Goal: Transaction & Acquisition: Download file/media

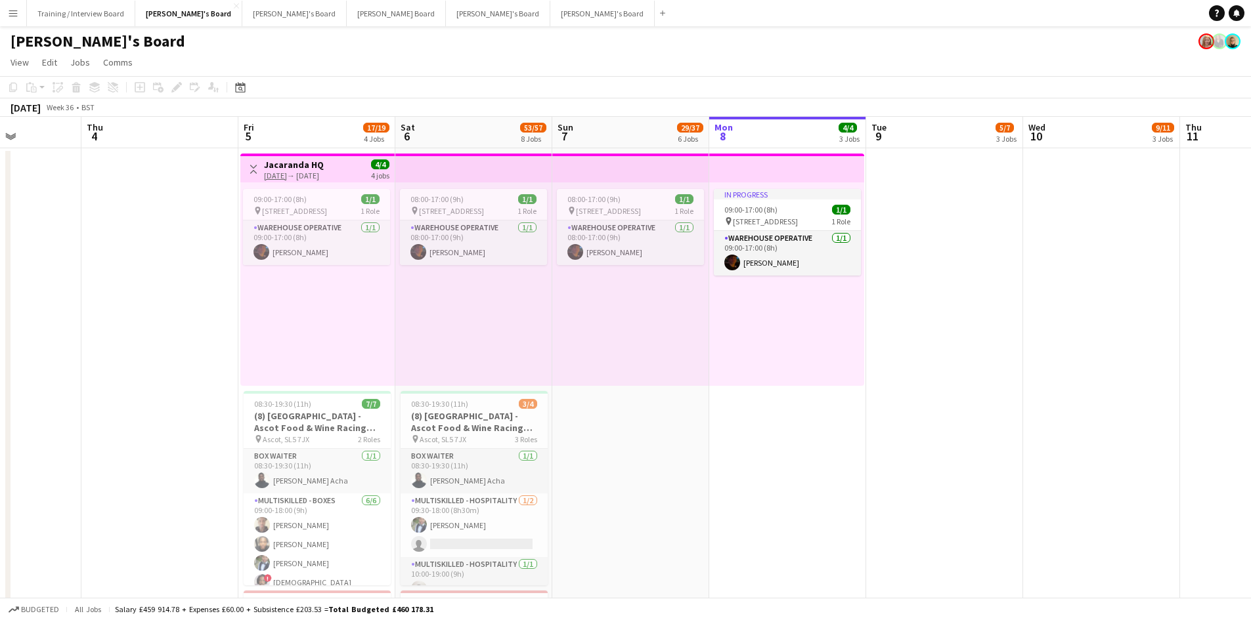
drag, startPoint x: 9, startPoint y: 11, endPoint x: 24, endPoint y: 13, distance: 14.6
click at [9, 11] on app-icon "Menu" at bounding box center [13, 13] width 11 height 11
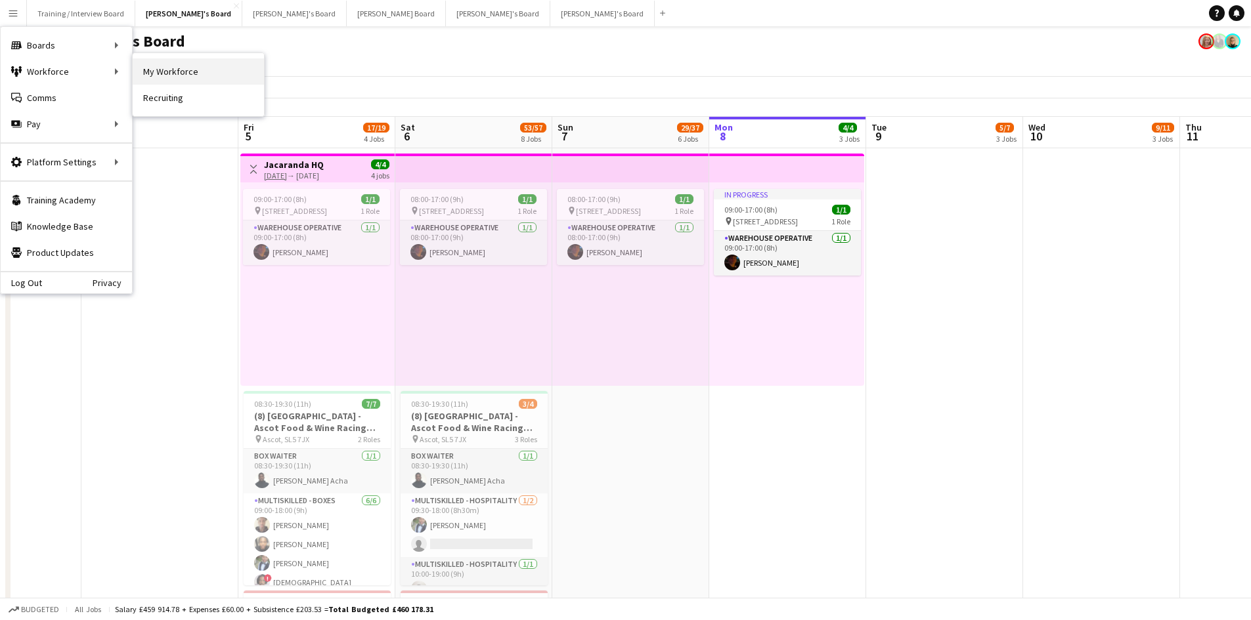
click at [211, 62] on link "My Workforce" at bounding box center [198, 71] width 131 height 26
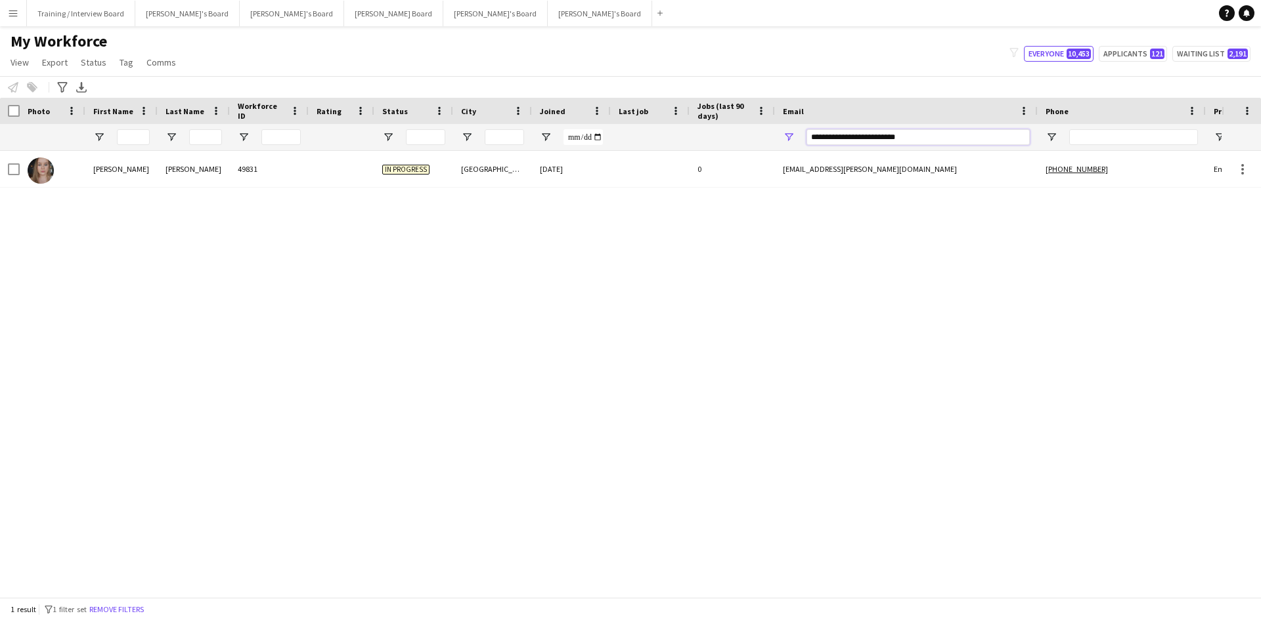
drag, startPoint x: 928, startPoint y: 140, endPoint x: 747, endPoint y: 143, distance: 181.2
click at [745, 143] on div at bounding box center [711, 137] width 1423 height 26
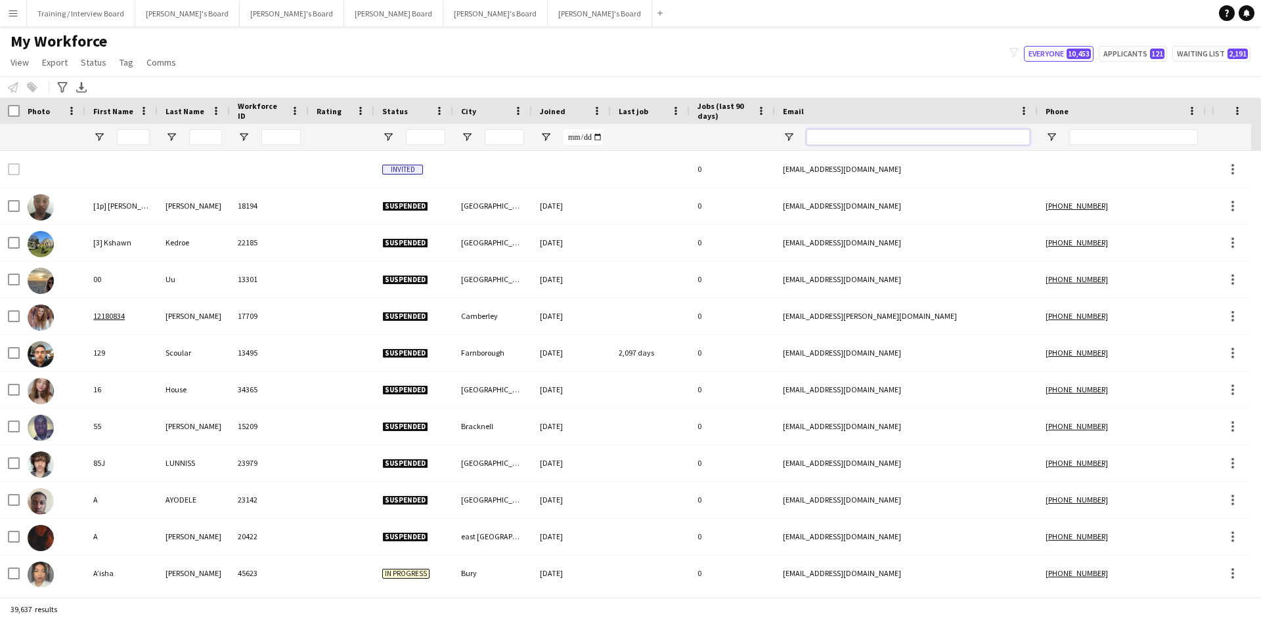
drag, startPoint x: 901, startPoint y: 135, endPoint x: 894, endPoint y: 137, distance: 8.1
paste input "**********"
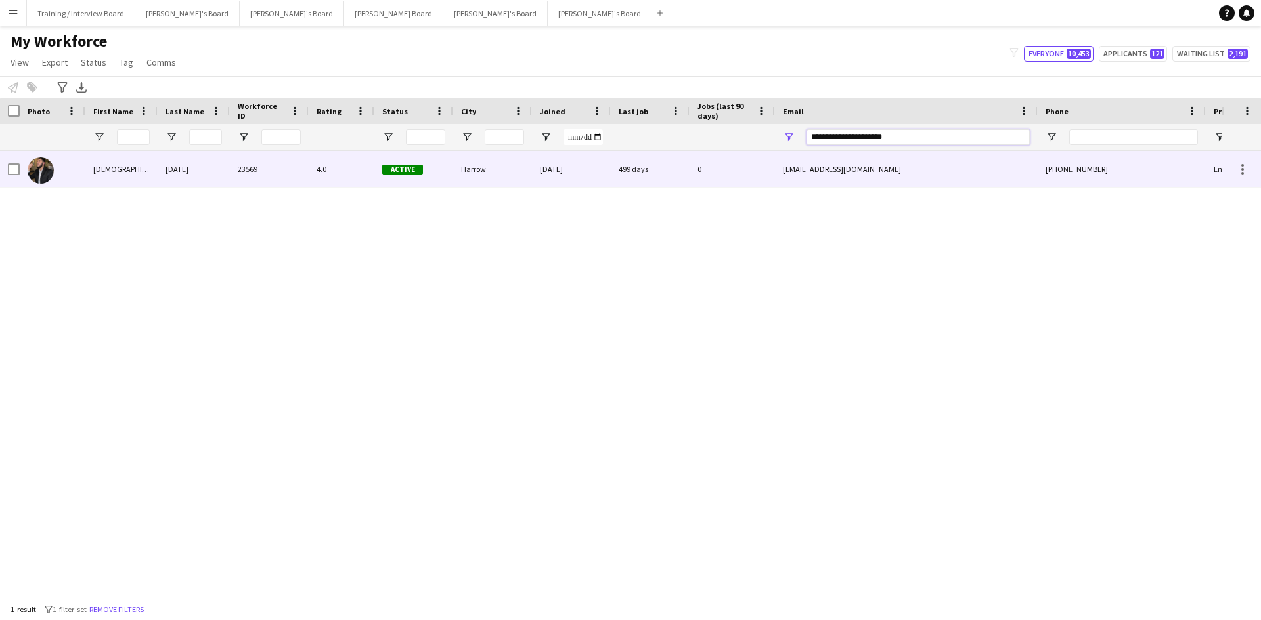
type input "**********"
click at [602, 173] on div "[DATE]" at bounding box center [571, 169] width 79 height 36
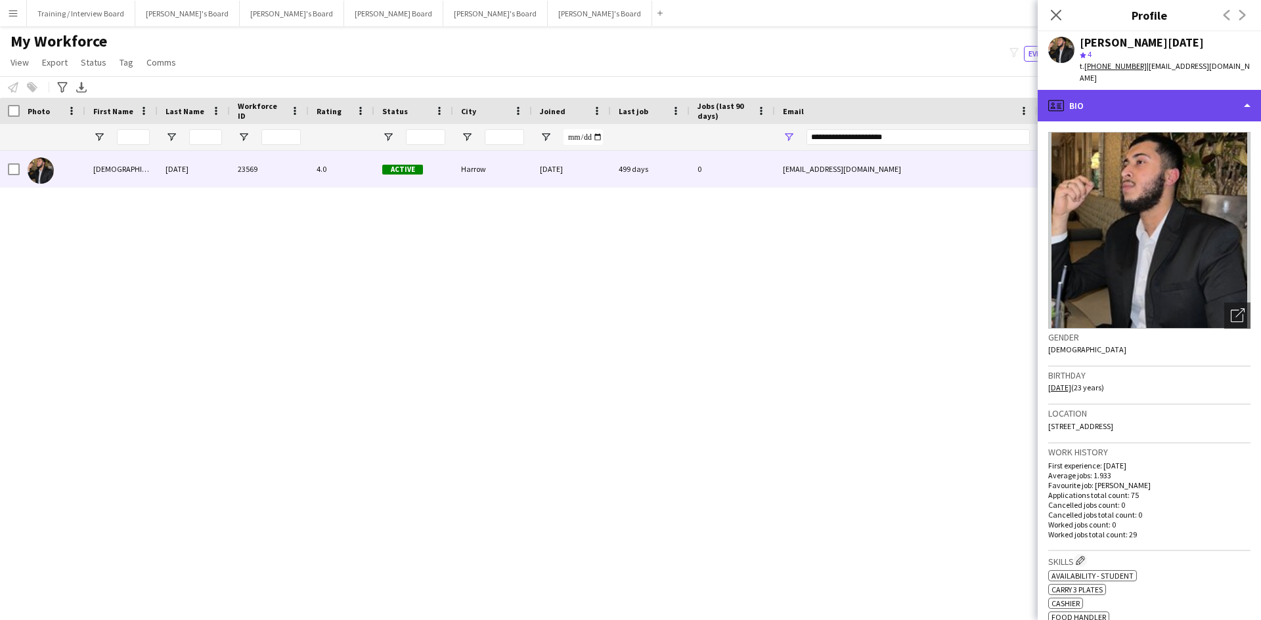
click at [998, 91] on div "profile Bio" at bounding box center [1148, 106] width 223 height 32
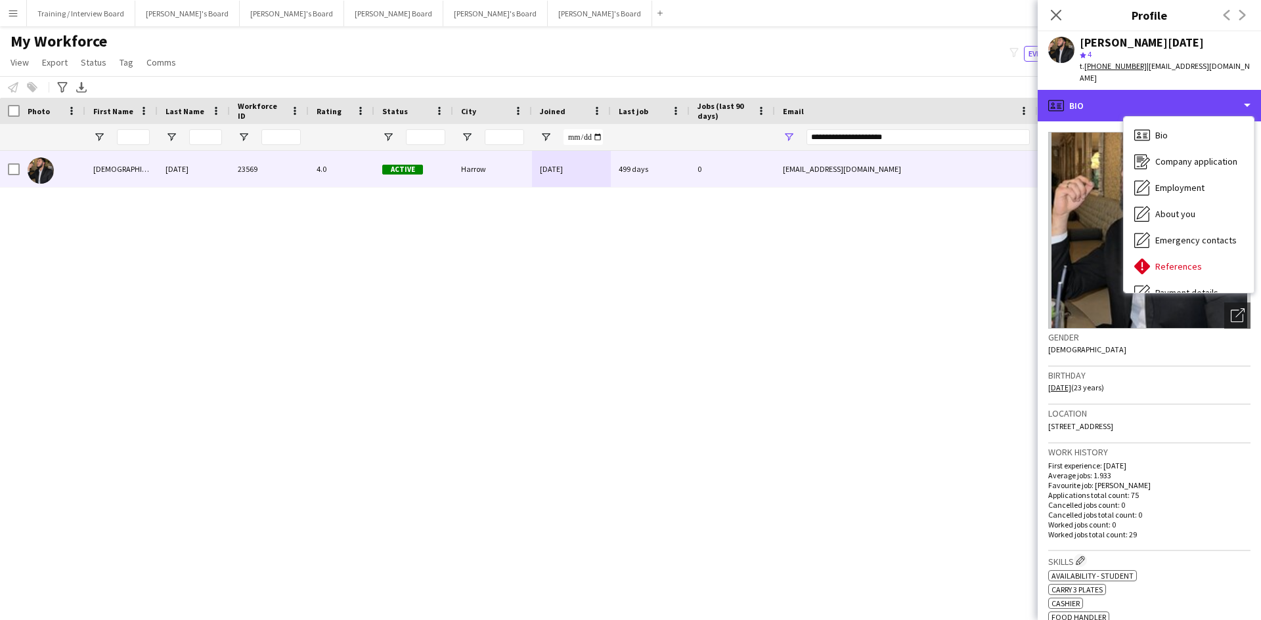
scroll to position [176, 0]
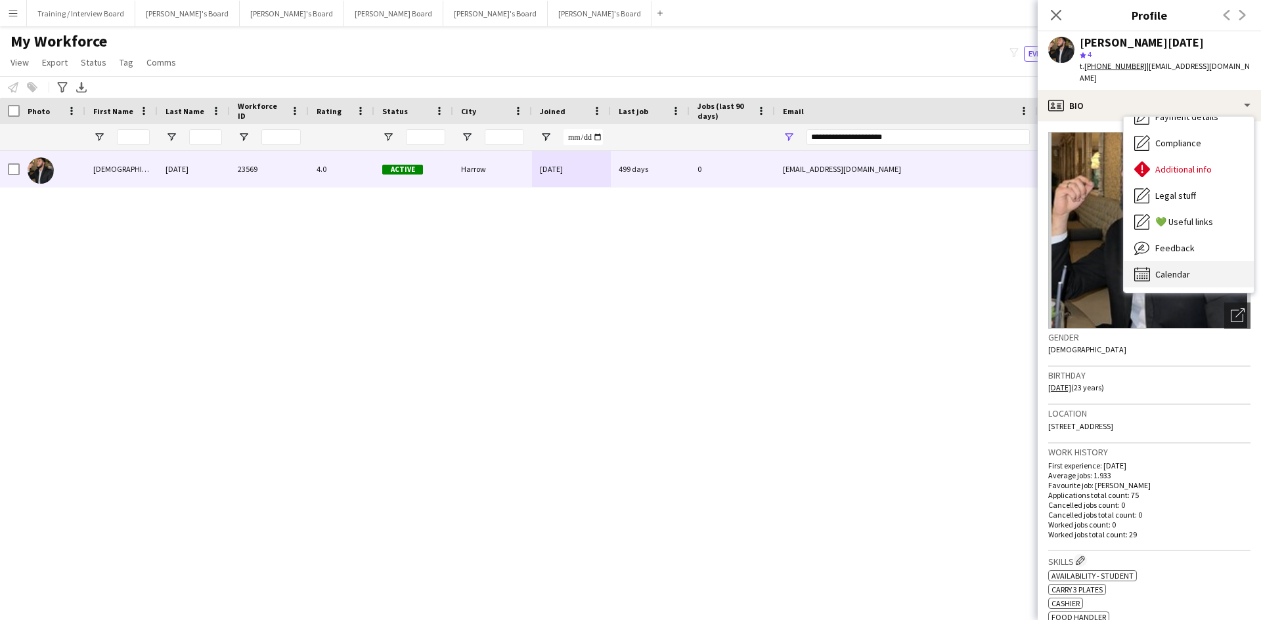
click at [998, 261] on div "Calendar Calendar" at bounding box center [1188, 274] width 130 height 26
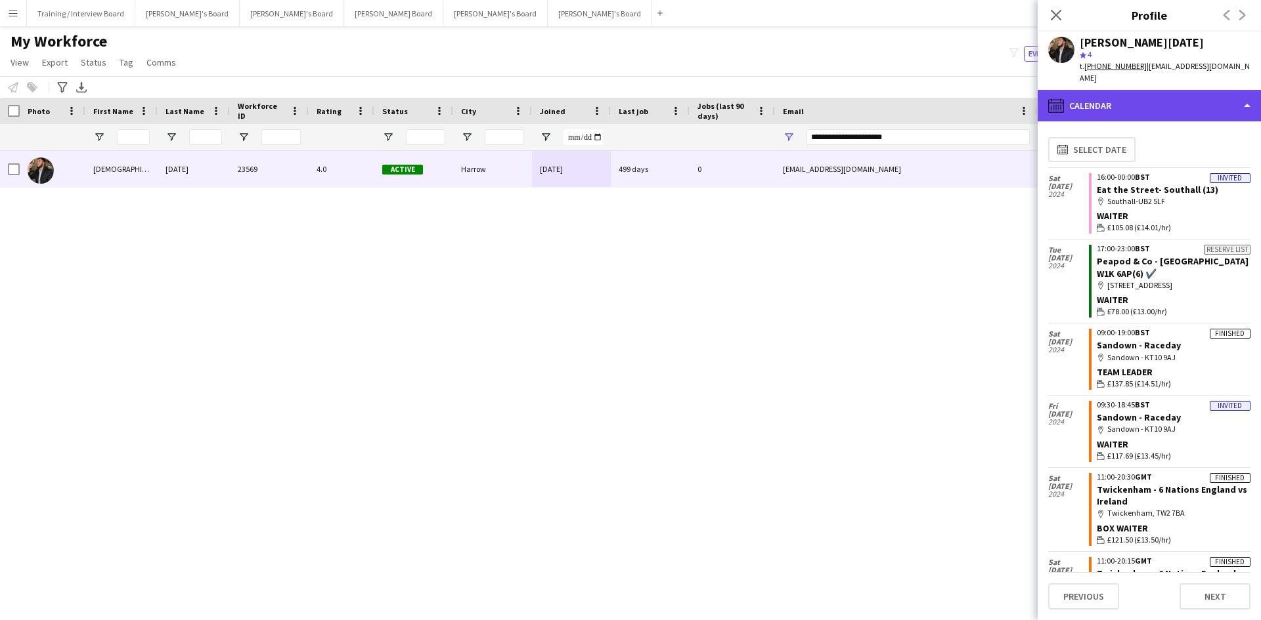
click at [998, 96] on div "calendar-full Calendar" at bounding box center [1148, 106] width 223 height 32
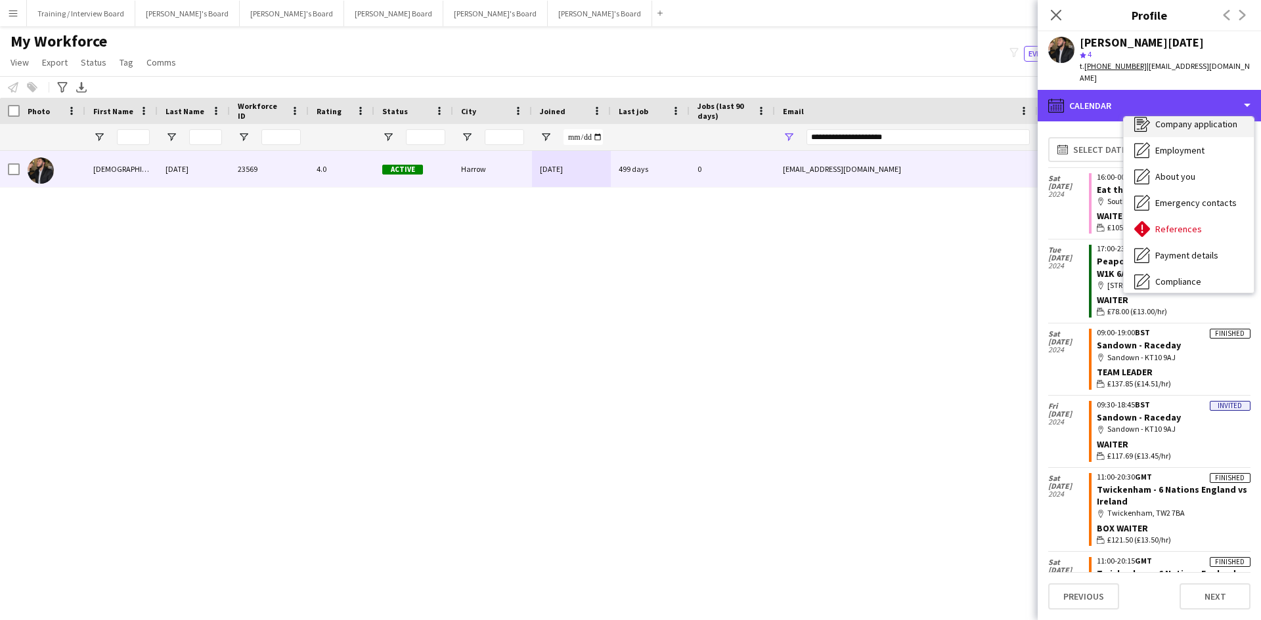
scroll to position [0, 0]
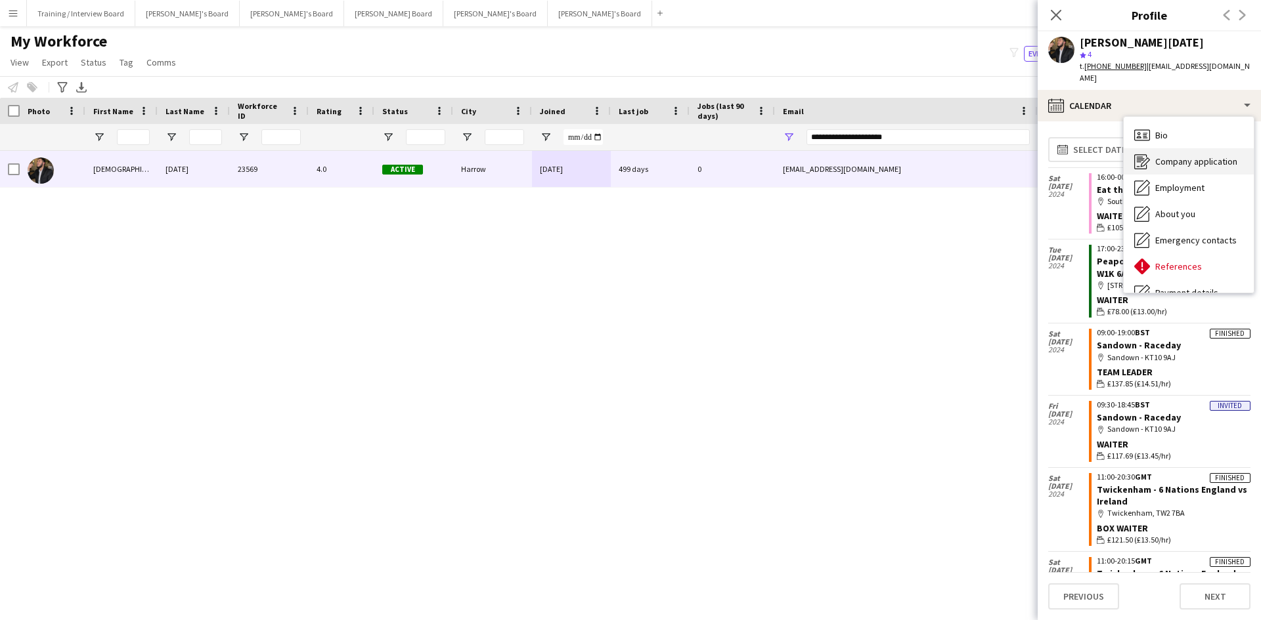
click at [998, 156] on span "Company application" at bounding box center [1196, 162] width 82 height 12
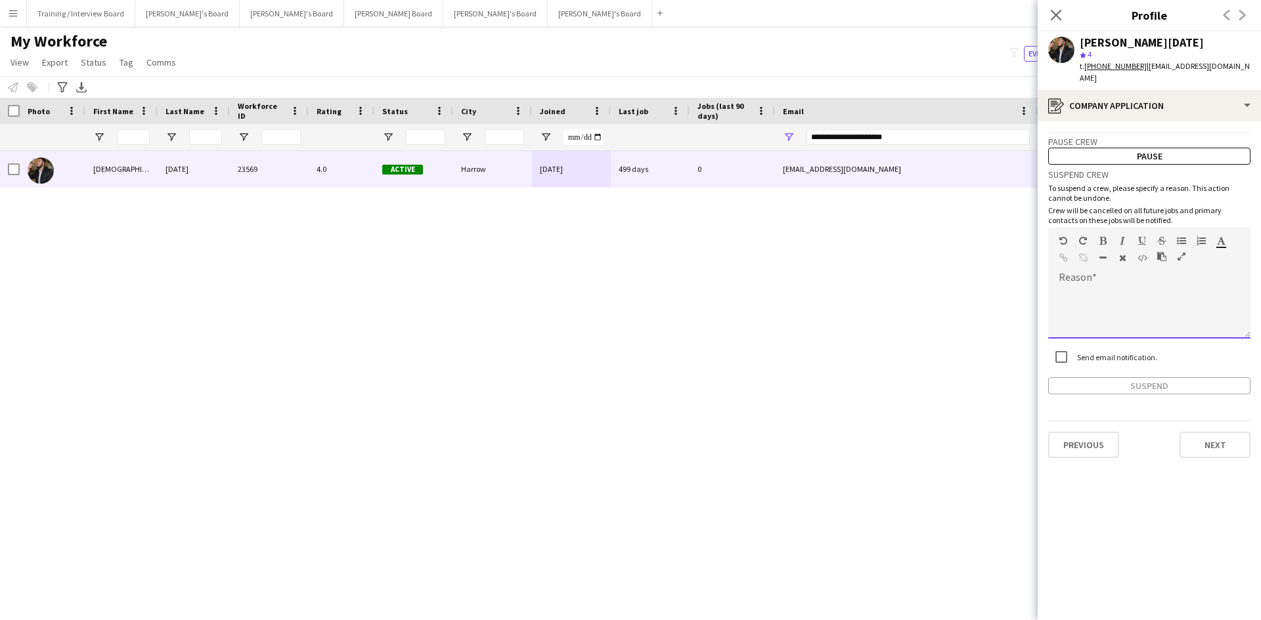
click at [998, 286] on div at bounding box center [1149, 312] width 202 height 53
click at [998, 286] on div "To enrich screen reader interactions, please activate Accessibility in Grammarl…" at bounding box center [1149, 312] width 202 height 53
click at [998, 378] on button "Suspend" at bounding box center [1149, 386] width 202 height 17
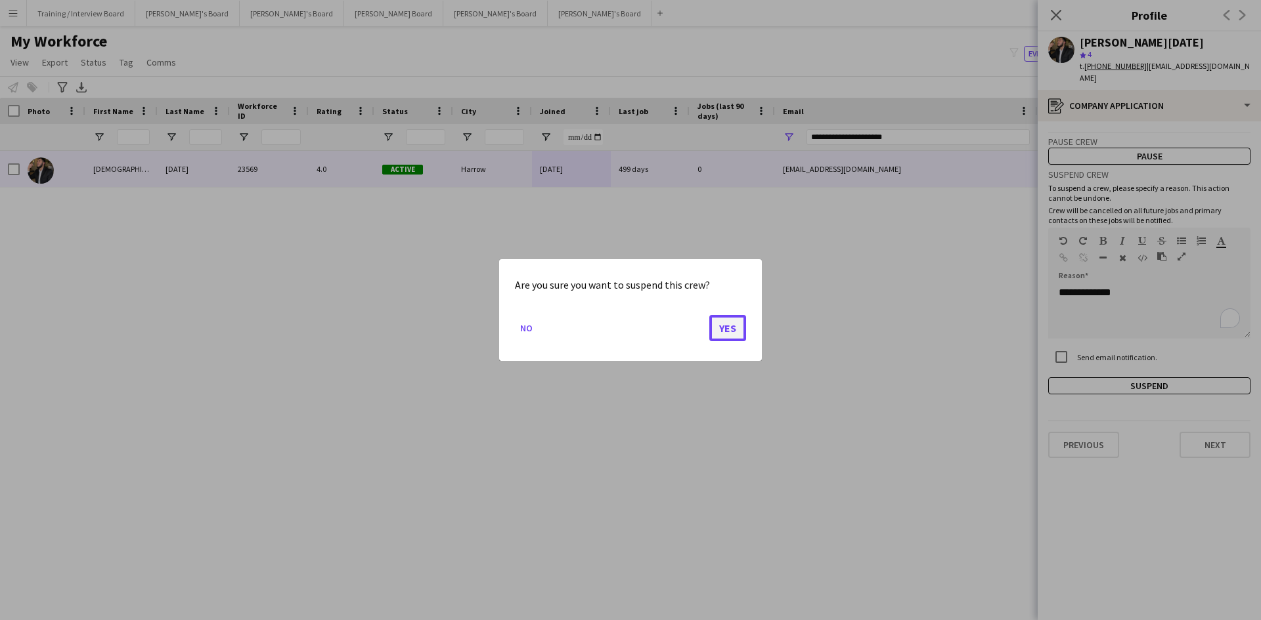
click at [729, 326] on button "Yes" at bounding box center [727, 328] width 37 height 26
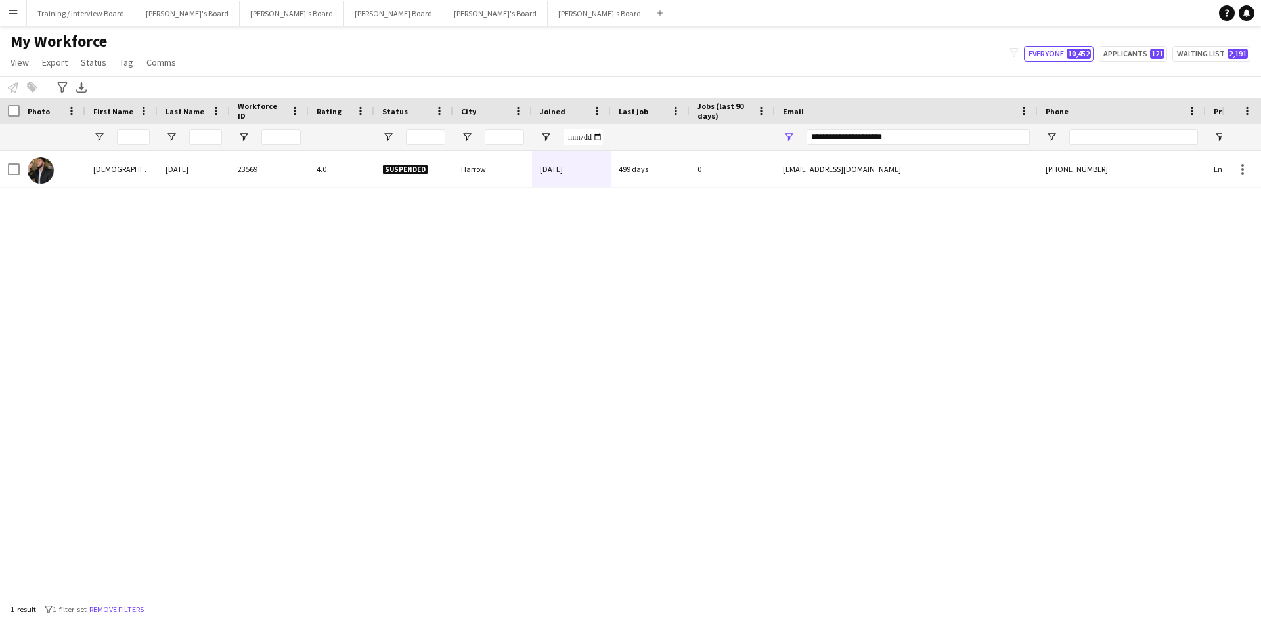
click at [11, 19] on button "Menu" at bounding box center [13, 13] width 26 height 26
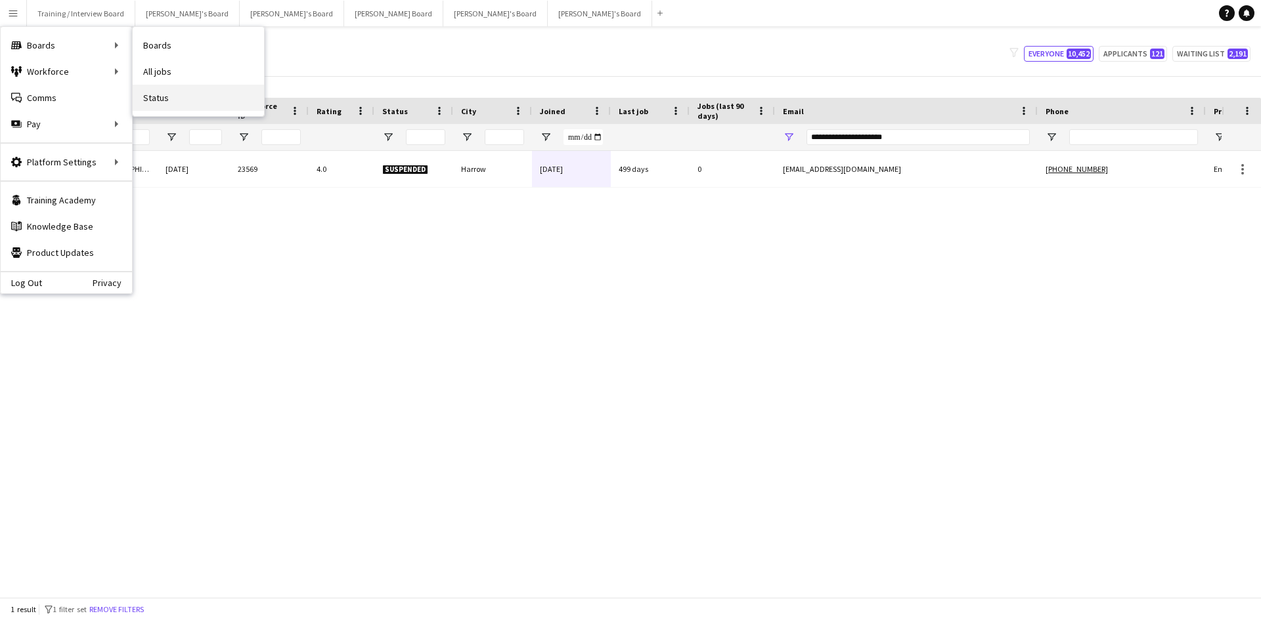
click at [184, 97] on link "Status" at bounding box center [198, 98] width 131 height 26
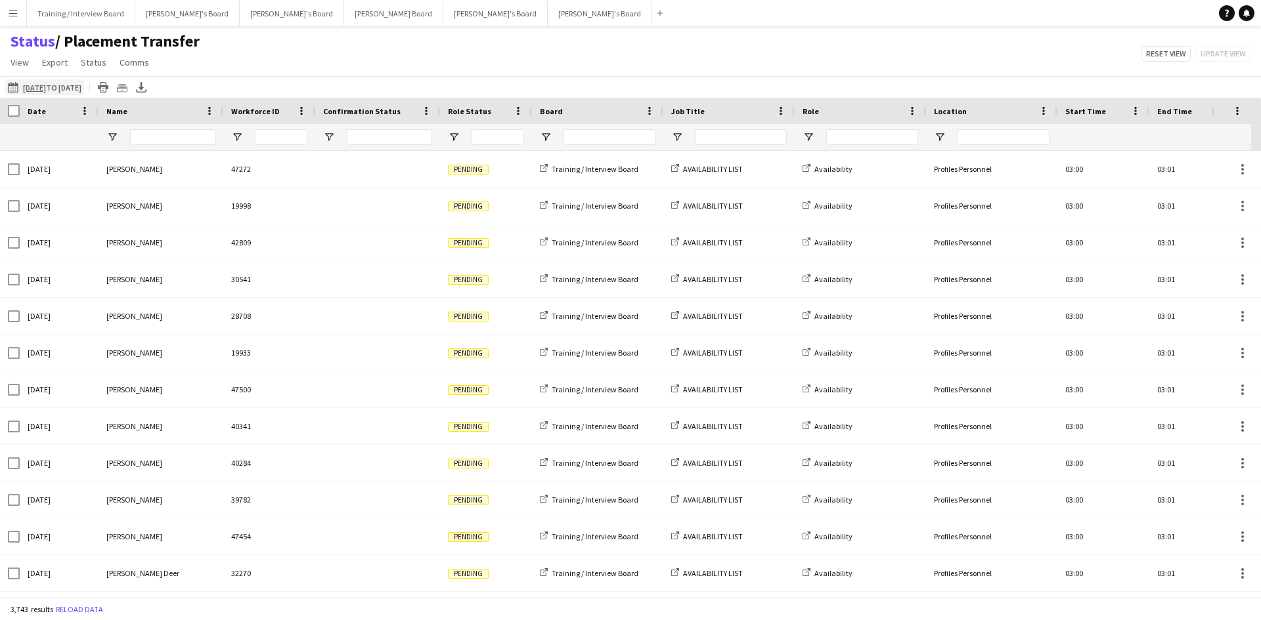
click at [12, 89] on app-icon "[DATE] to [DATE]" at bounding box center [15, 87] width 15 height 11
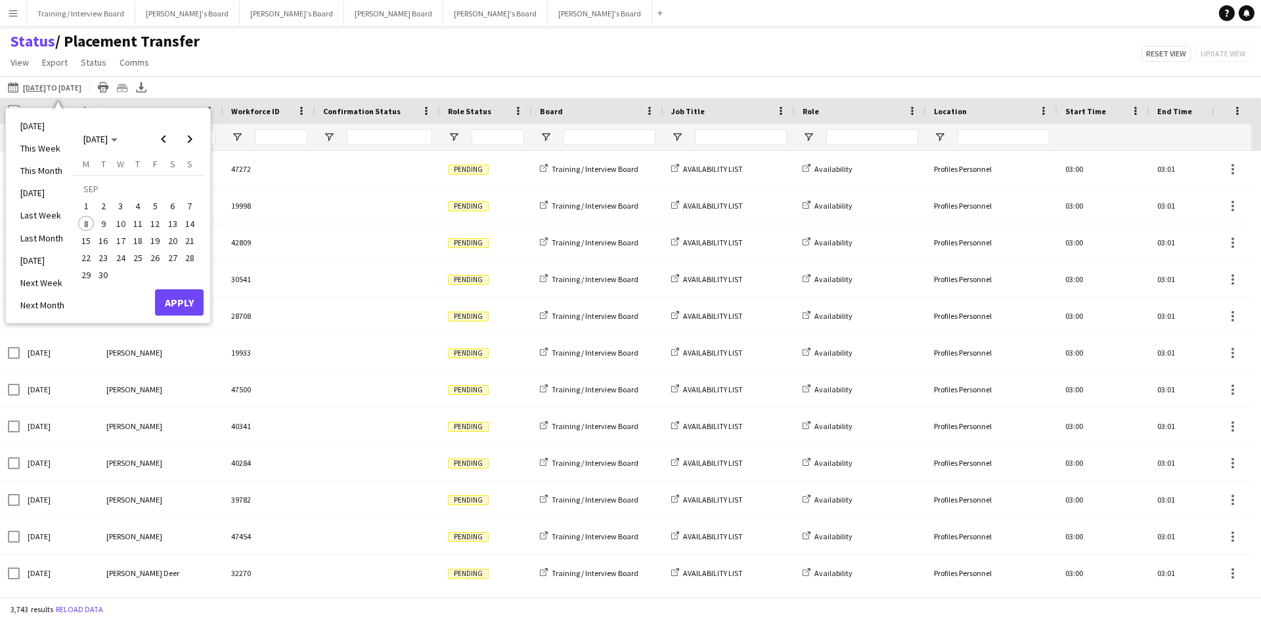
click at [89, 204] on span "1" at bounding box center [86, 207] width 16 height 16
click at [191, 204] on span "7" at bounding box center [190, 207] width 16 height 16
click at [185, 309] on button "Apply" at bounding box center [179, 303] width 49 height 26
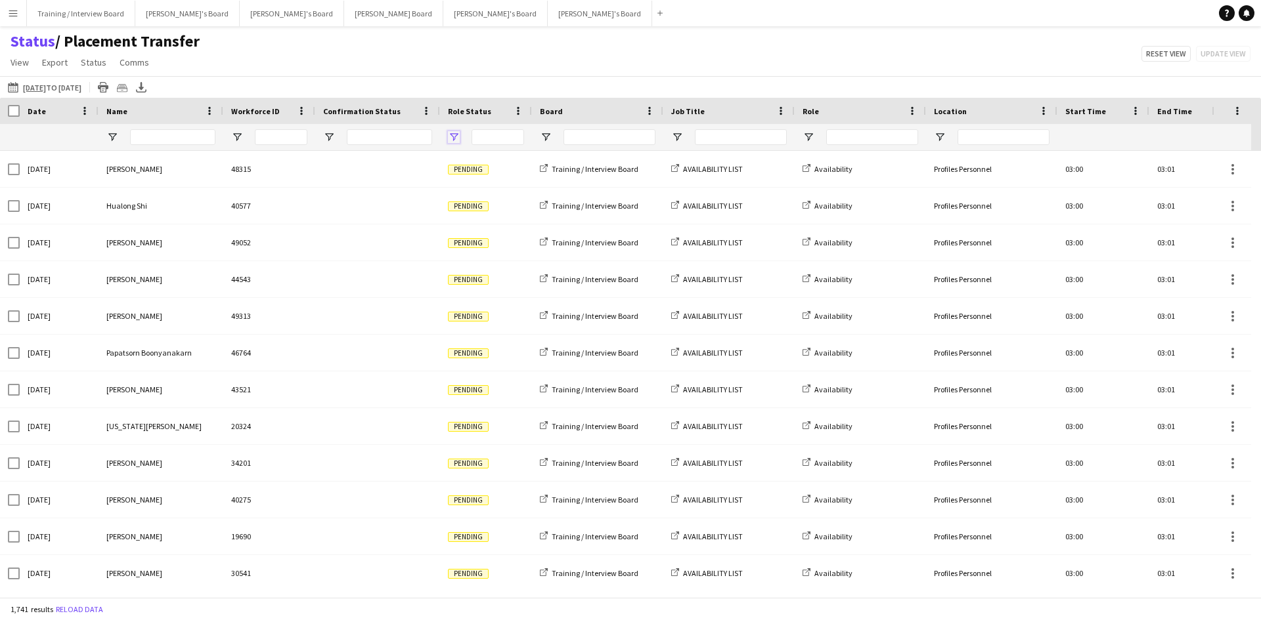
click at [456, 135] on span "Open Filter Menu" at bounding box center [454, 137] width 12 height 12
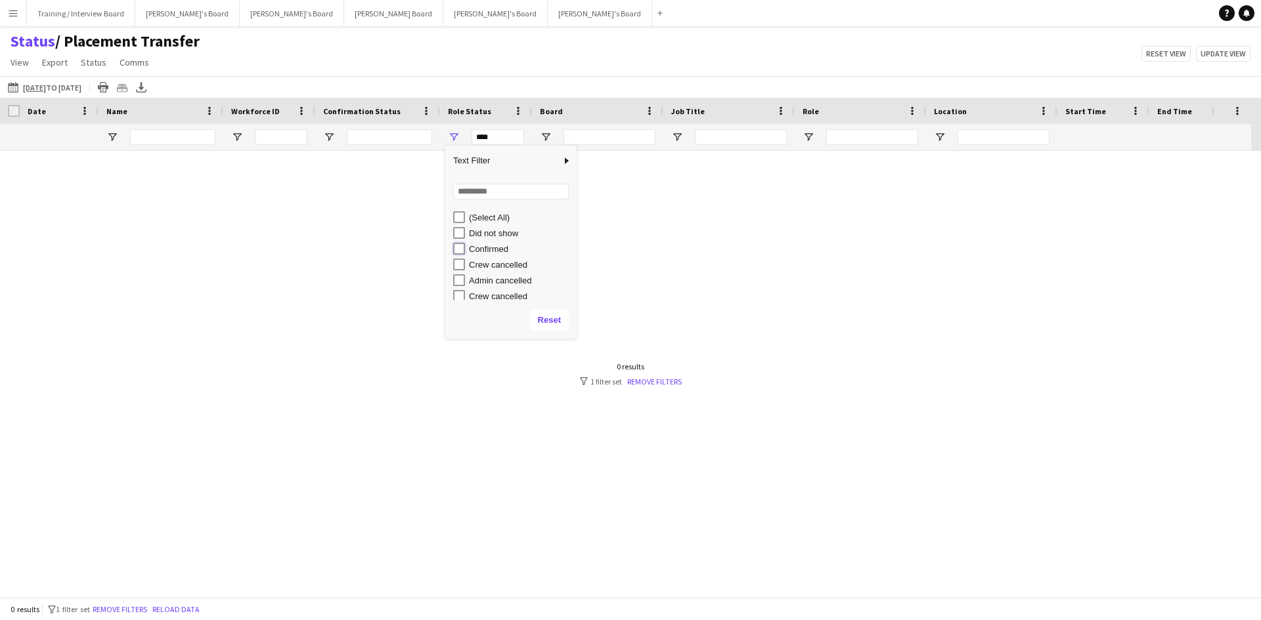
type input "**********"
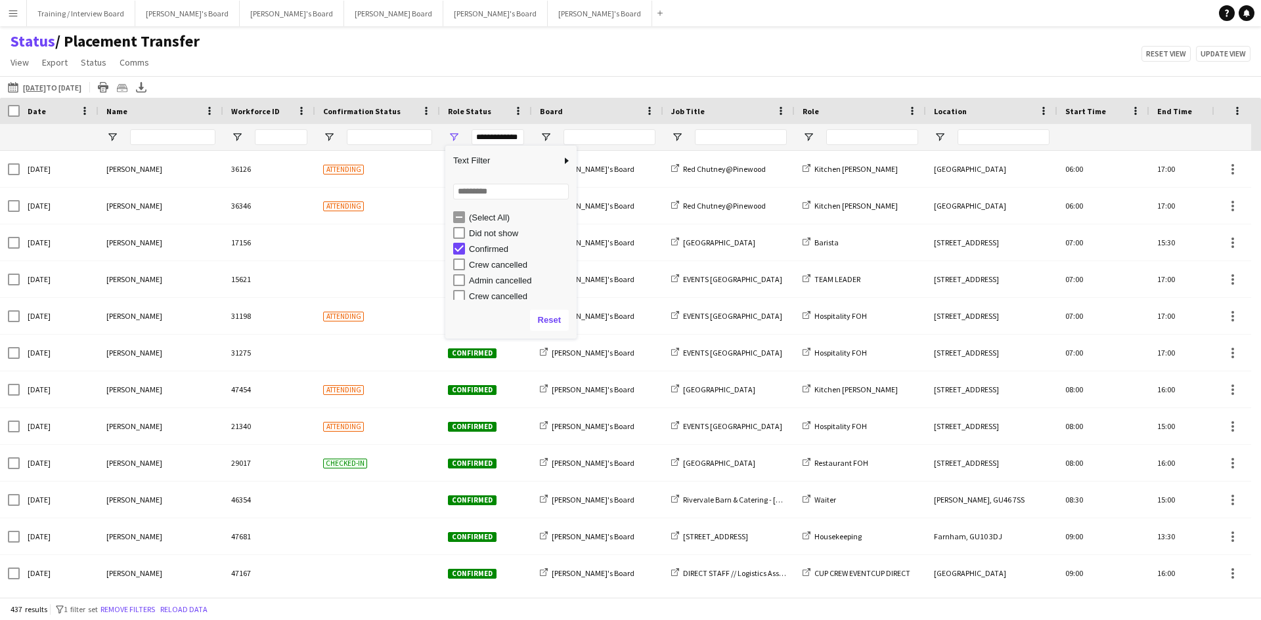
click at [510, 64] on div "Status / Placement Transfer View Views Default view Airshow Accreditation Airsh…" at bounding box center [630, 54] width 1261 height 45
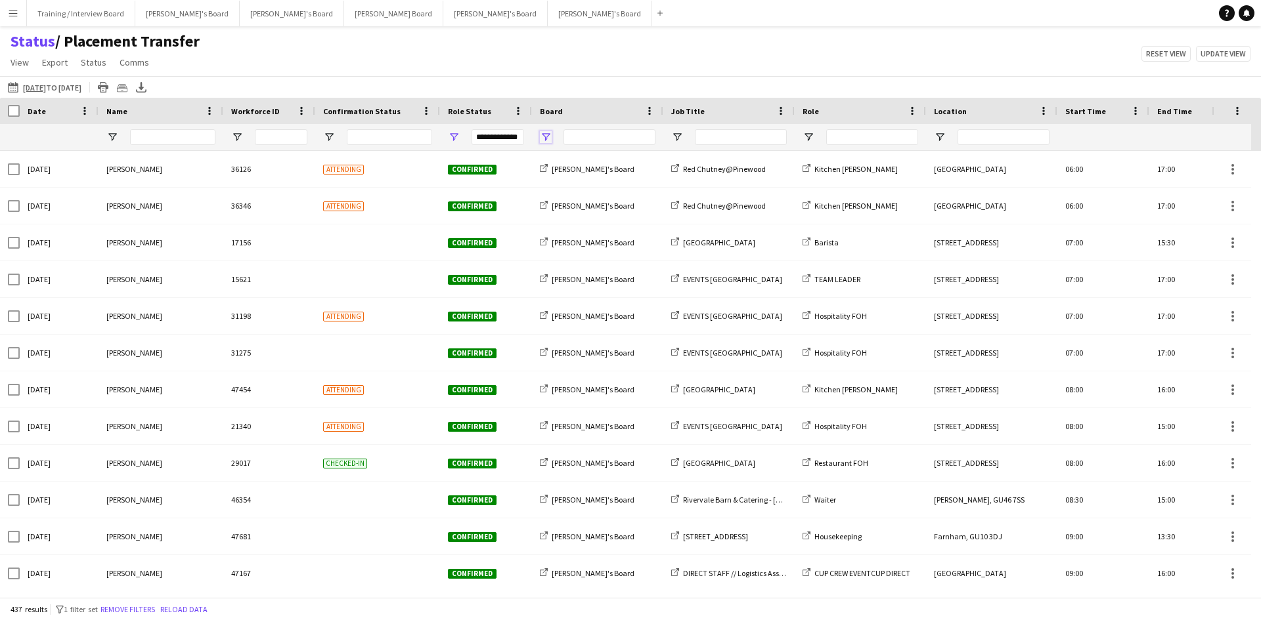
click at [543, 140] on span "Open Filter Menu" at bounding box center [546, 137] width 12 height 12
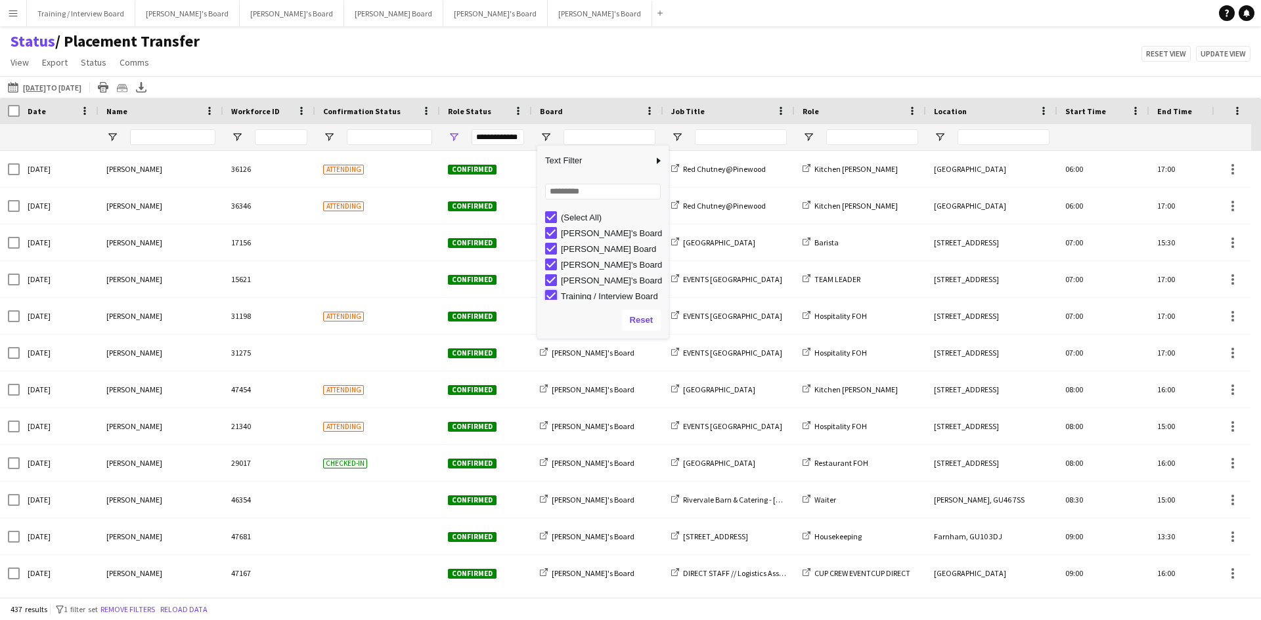
type input "**********"
click at [574, 74] on div "Status / Placement Transfer View Views Default view Airshow Accreditation Airsh…" at bounding box center [630, 54] width 1261 height 45
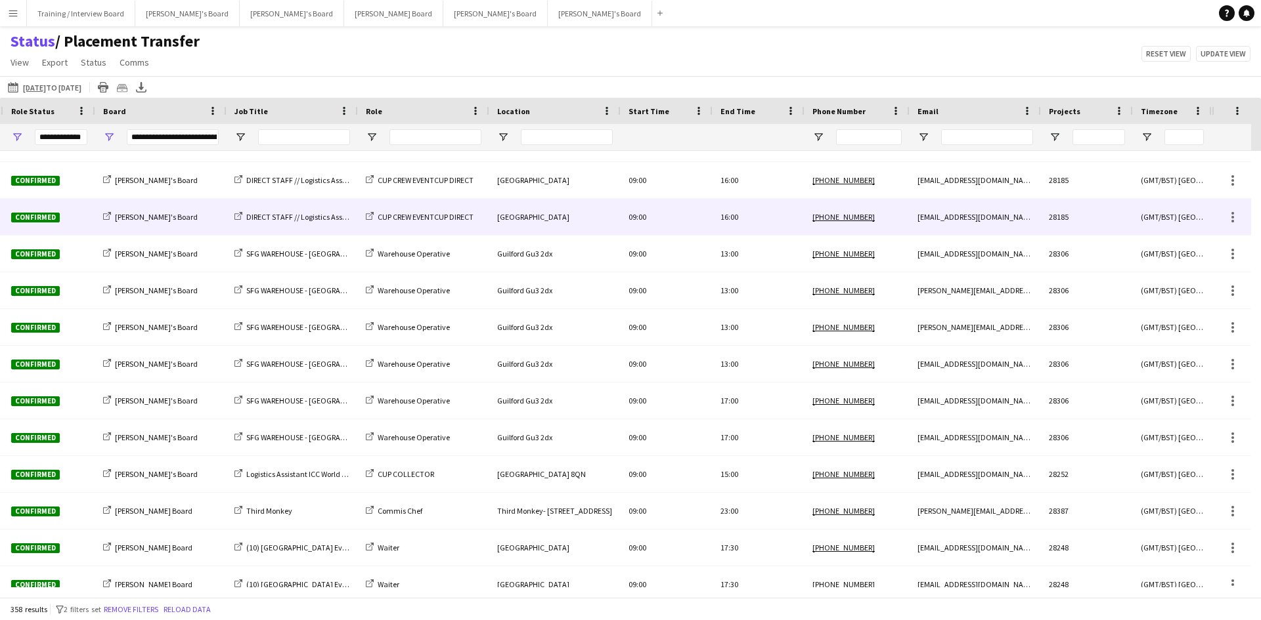
scroll to position [0, 0]
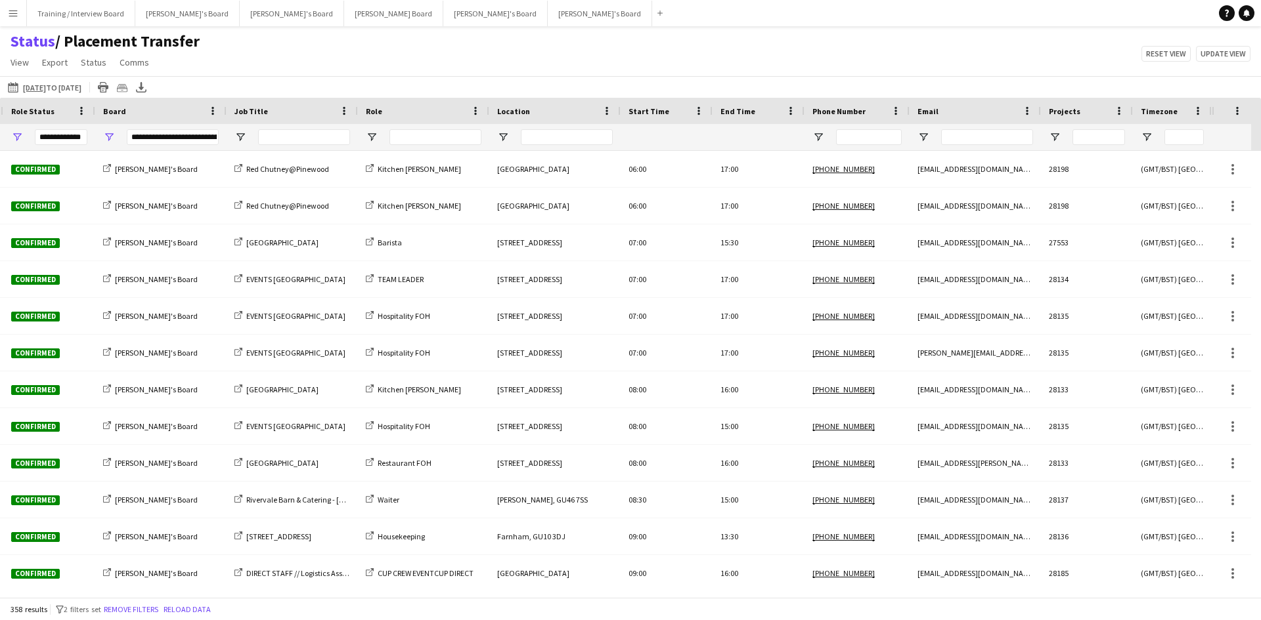
click at [16, 16] on app-icon "Menu" at bounding box center [13, 13] width 11 height 11
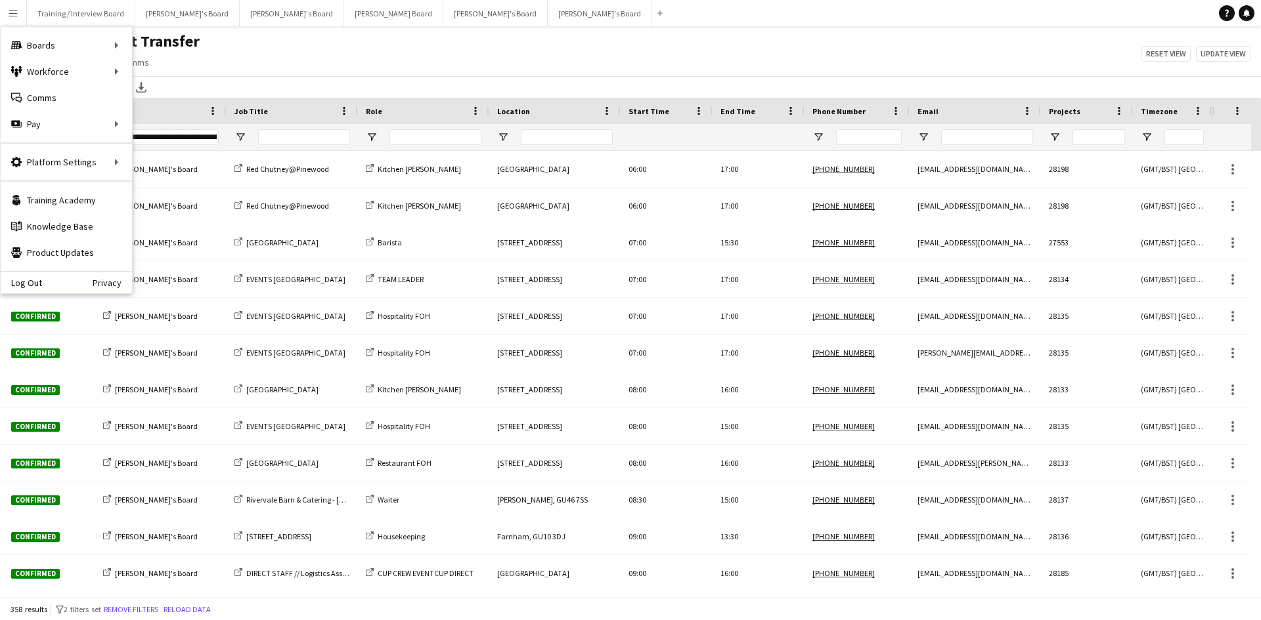
click at [326, 62] on div "Status / Placement Transfer View Views Default view Airshow Accreditation Airsh…" at bounding box center [630, 54] width 1261 height 45
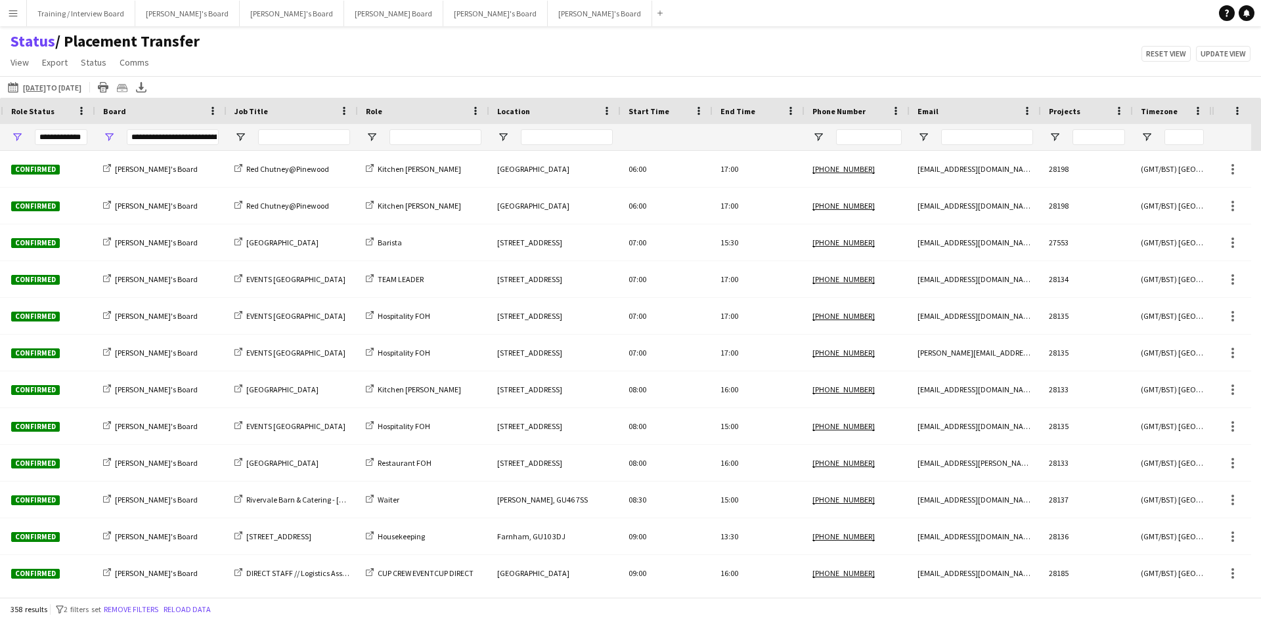
click at [12, 11] on app-icon "Menu" at bounding box center [13, 13] width 11 height 11
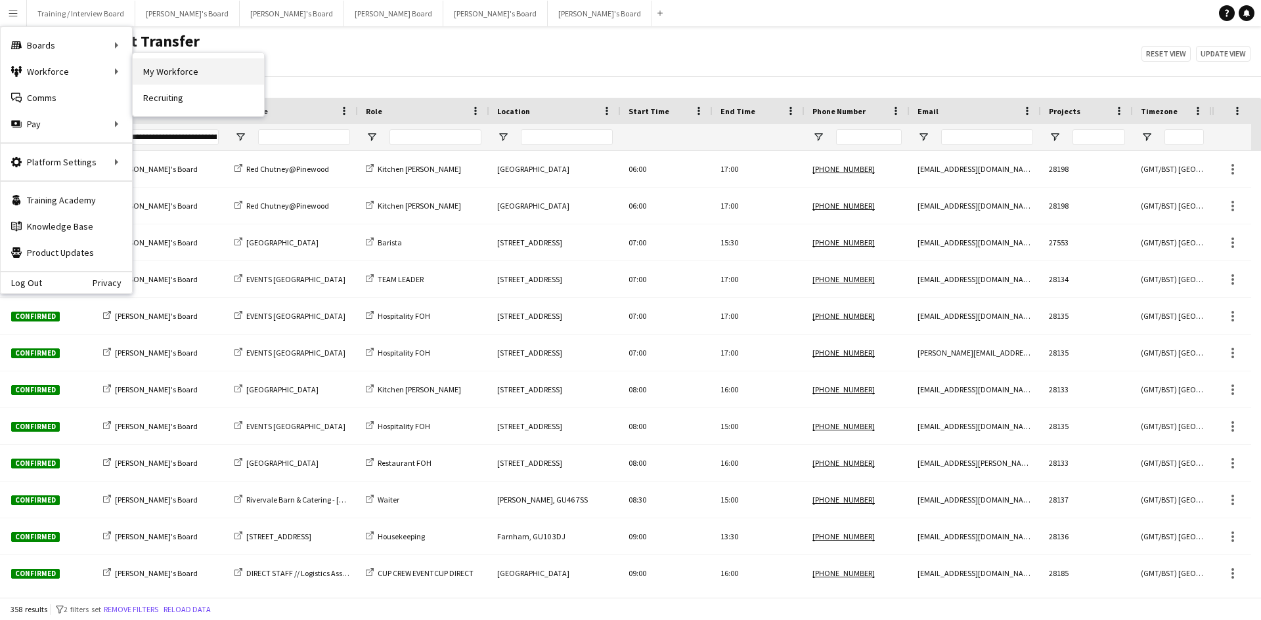
click at [193, 71] on link "My Workforce" at bounding box center [198, 71] width 131 height 26
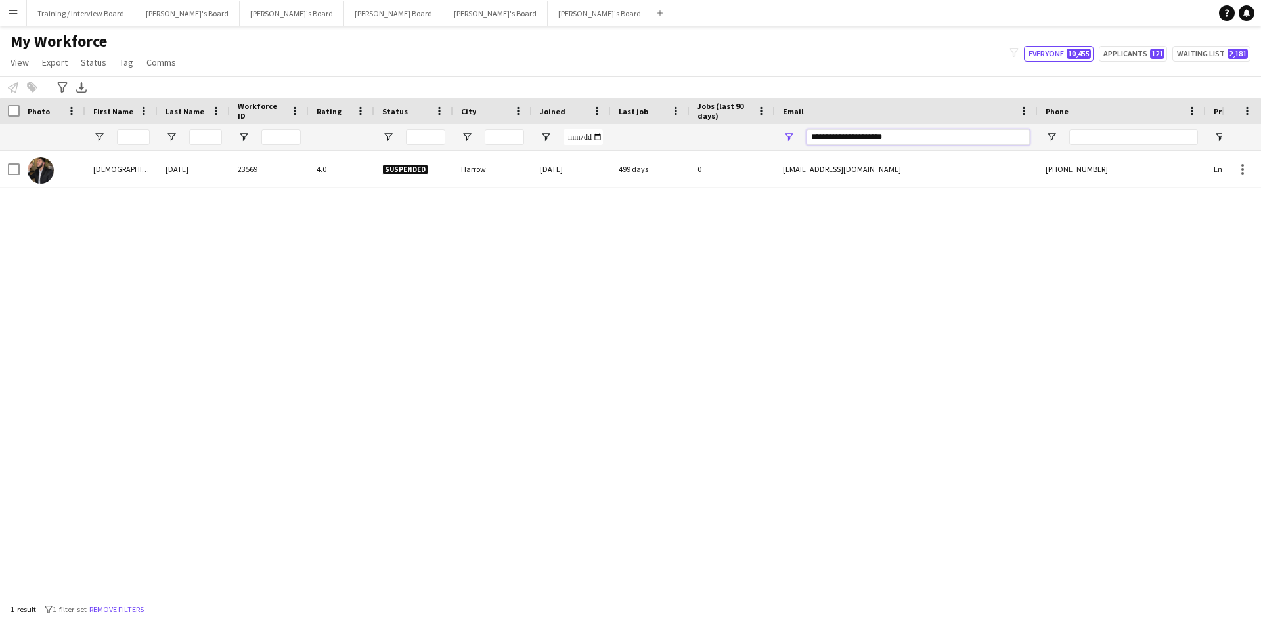
drag, startPoint x: 909, startPoint y: 138, endPoint x: 771, endPoint y: 140, distance: 137.9
click at [771, 140] on div at bounding box center [711, 137] width 1423 height 26
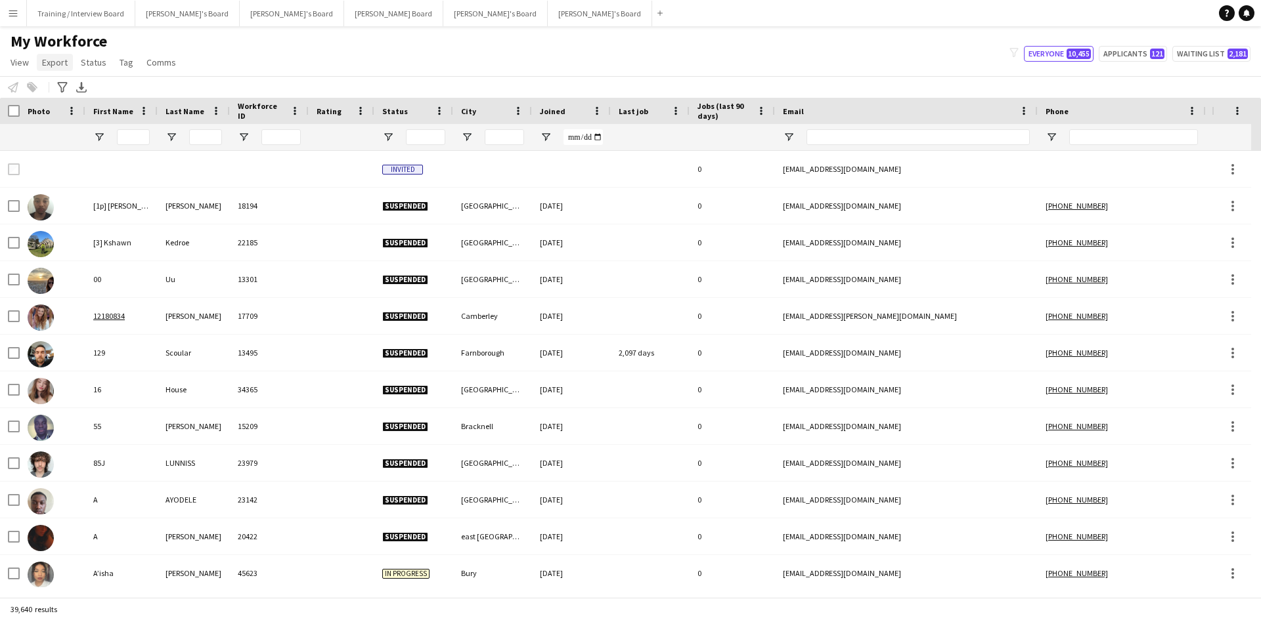
click at [58, 64] on span "Export" at bounding box center [55, 62] width 26 height 12
click at [100, 93] on span "New starters report" at bounding box center [87, 91] width 79 height 12
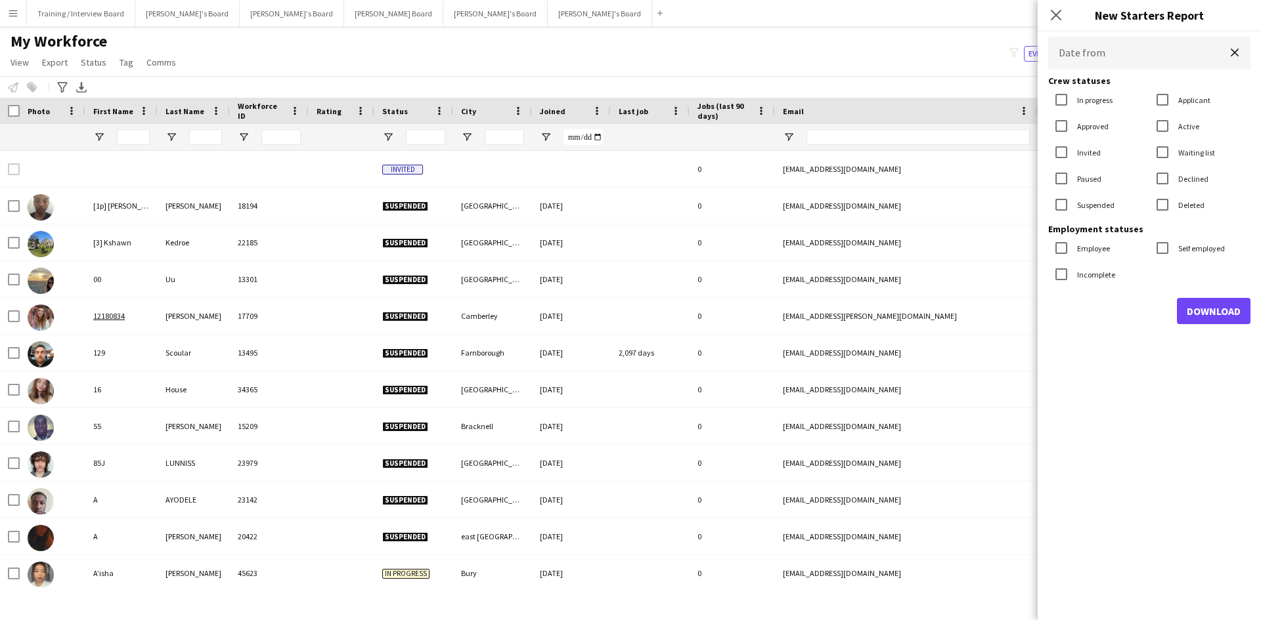
click at [998, 49] on body "Menu Boards Boards Boards All jobs Status Workforce Workforce My Workforce Recr…" at bounding box center [630, 310] width 1261 height 620
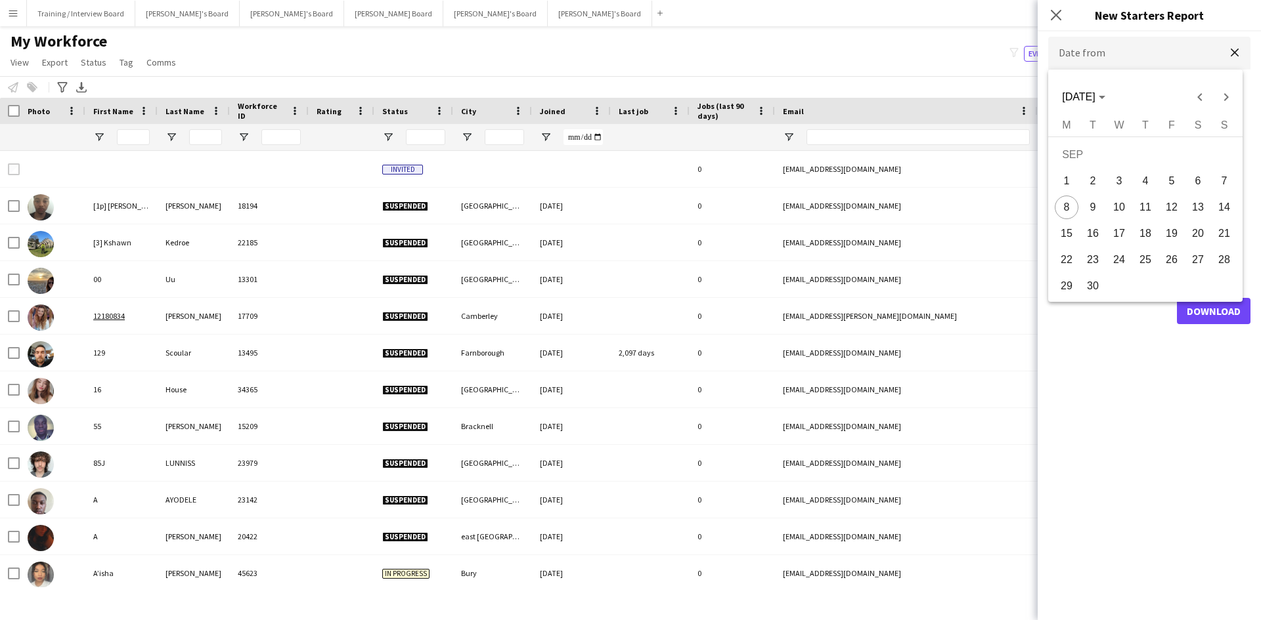
click at [998, 52] on div at bounding box center [630, 310] width 1261 height 620
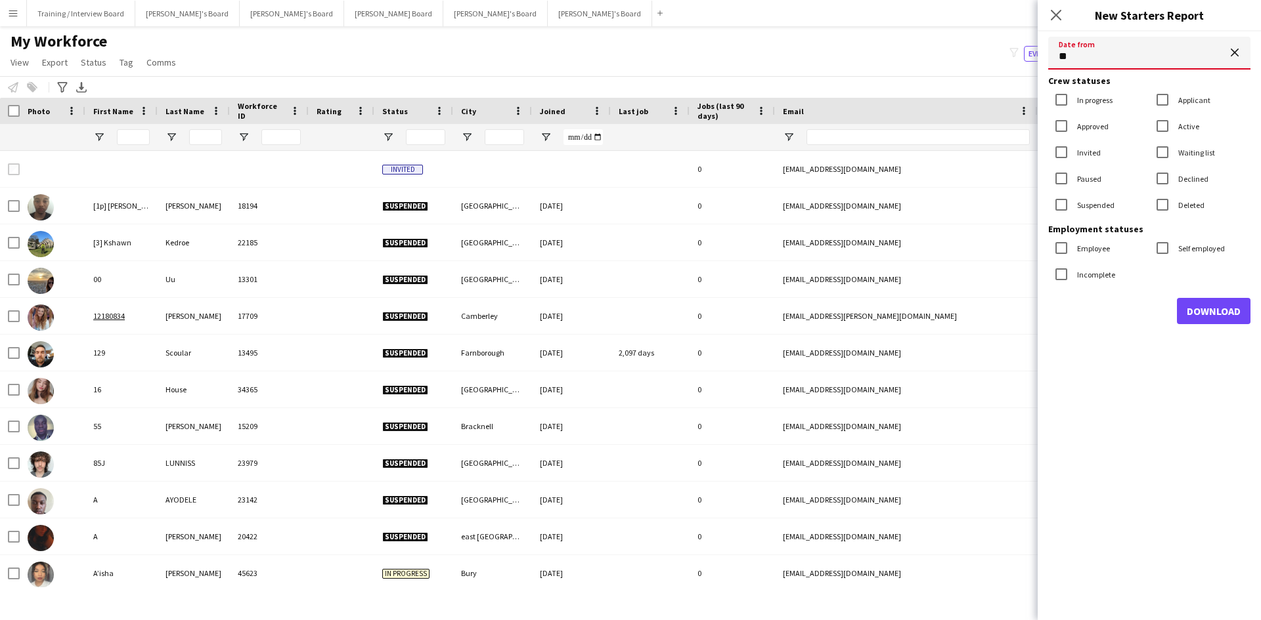
type input "**********"
click at [998, 101] on label "In progress" at bounding box center [1093, 100] width 38 height 10
click at [998, 151] on label "Invited" at bounding box center [1087, 153] width 26 height 10
click at [998, 206] on label "Suspended" at bounding box center [1094, 205] width 40 height 10
click at [998, 177] on label "Declined" at bounding box center [1191, 179] width 33 height 10
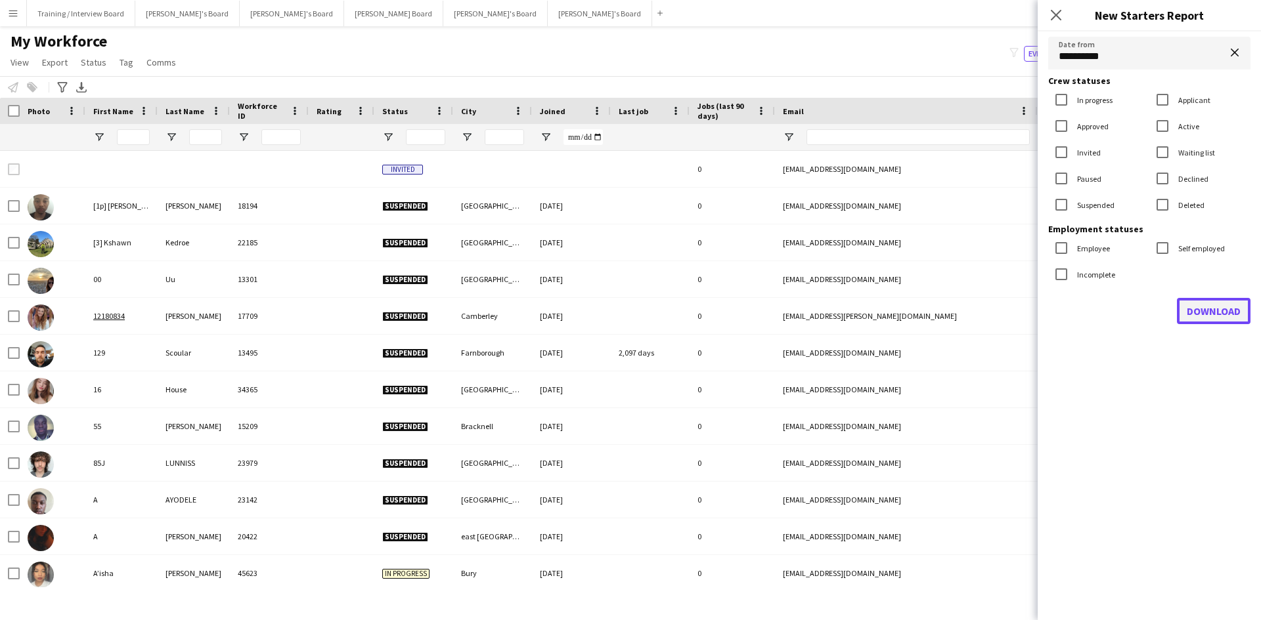
click at [998, 310] on button "Download" at bounding box center [1214, 311] width 74 height 26
